Goal: Task Accomplishment & Management: Use online tool/utility

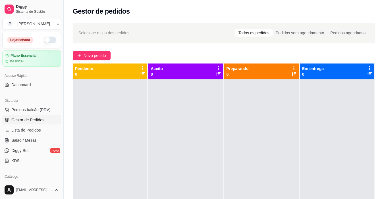
click at [44, 39] on button "button" at bounding box center [50, 40] width 12 height 7
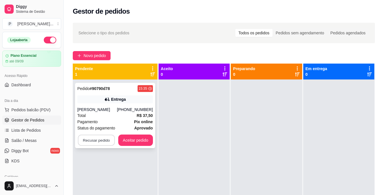
click at [86, 144] on button "Recusar pedido" at bounding box center [96, 140] width 37 height 11
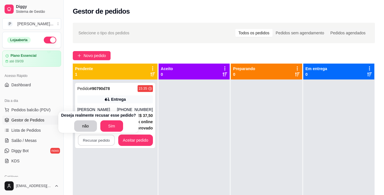
click at [194, 128] on div at bounding box center [193, 176] width 71 height 195
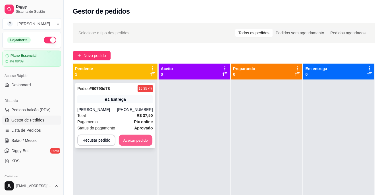
click at [147, 141] on button "Aceitar pedido" at bounding box center [135, 140] width 33 height 11
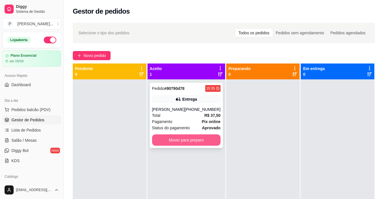
click at [190, 139] on button "Mover para preparo" at bounding box center [186, 140] width 68 height 11
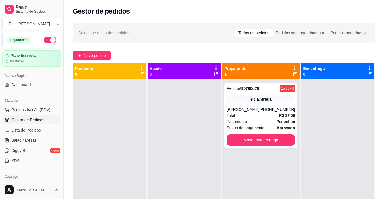
click at [91, 180] on div at bounding box center [110, 178] width 74 height 199
click at [94, 108] on div at bounding box center [110, 178] width 74 height 199
click at [89, 141] on div at bounding box center [110, 178] width 74 height 199
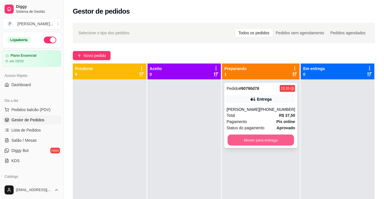
click at [282, 144] on button "Mover para entrega" at bounding box center [260, 140] width 66 height 11
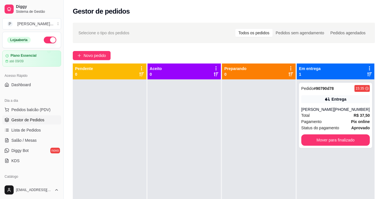
click at [86, 166] on div at bounding box center [110, 178] width 74 height 199
